Goal: Information Seeking & Learning: Learn about a topic

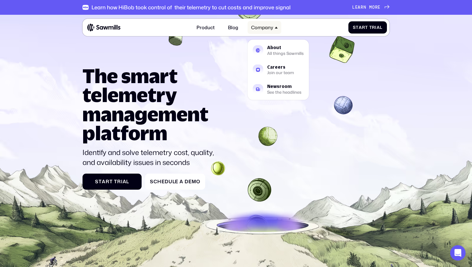
click at [262, 28] on div "Company" at bounding box center [262, 28] width 22 height 6
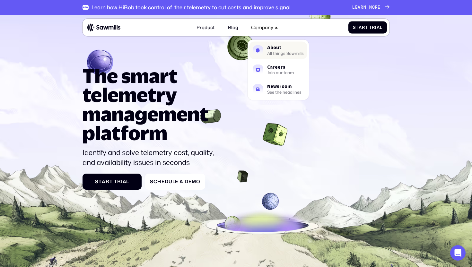
click at [275, 52] on div "All things Sawmills" at bounding box center [285, 53] width 37 height 4
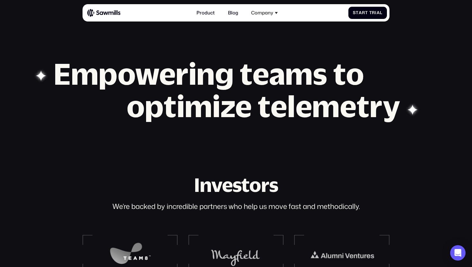
scroll to position [1112, 0]
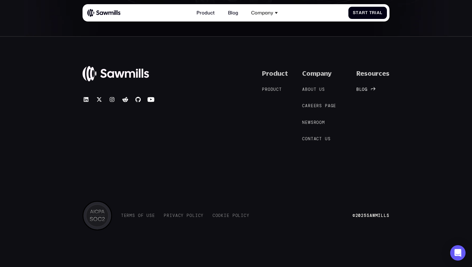
click at [362, 89] on span "l" at bounding box center [361, 89] width 3 height 5
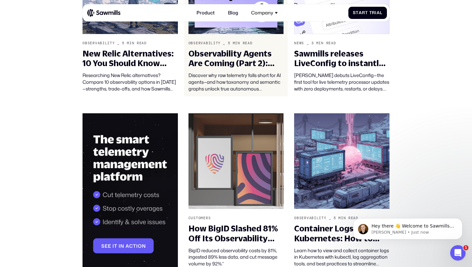
scroll to position [272, 0]
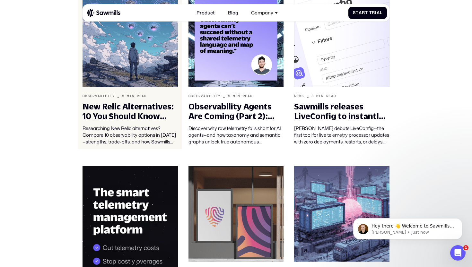
click at [129, 107] on div "New Relic Alternatives: 10 You Should Know About in [DATE]" at bounding box center [130, 112] width 95 height 20
